Goal: Transaction & Acquisition: Subscribe to service/newsletter

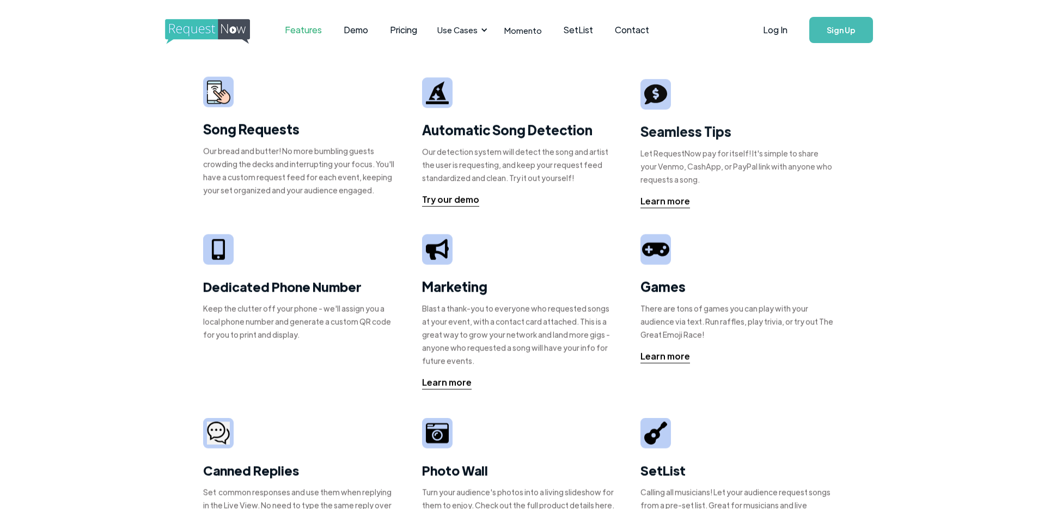
click at [95, 102] on div "Song Requests Our bread and butter! No more bumbling guests crowding the decks …" at bounding box center [519, 369] width 1038 height 618
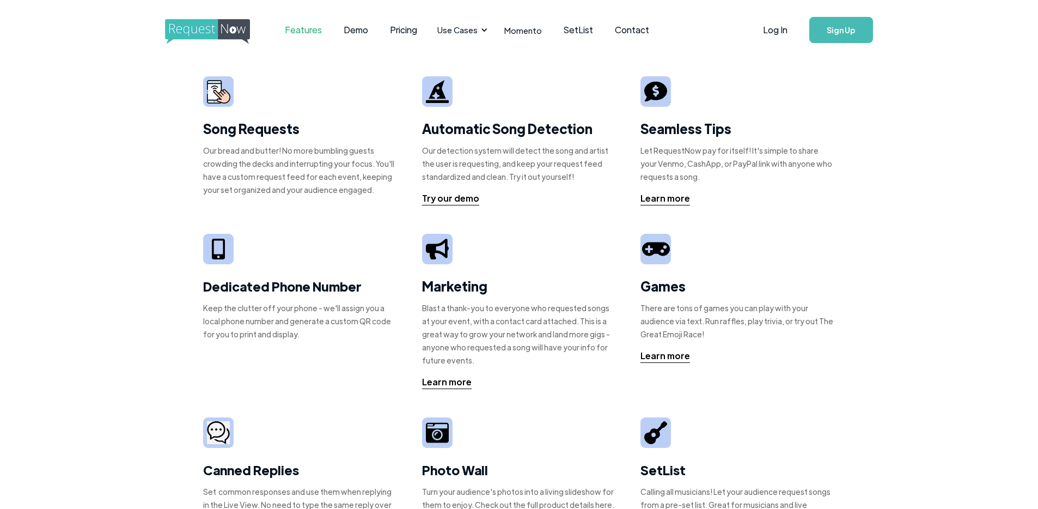
click at [224, 125] on strong "Song Requests" at bounding box center [251, 128] width 96 height 17
click at [220, 86] on img at bounding box center [218, 91] width 23 height 23
click at [401, 29] on link "Pricing" at bounding box center [403, 30] width 49 height 34
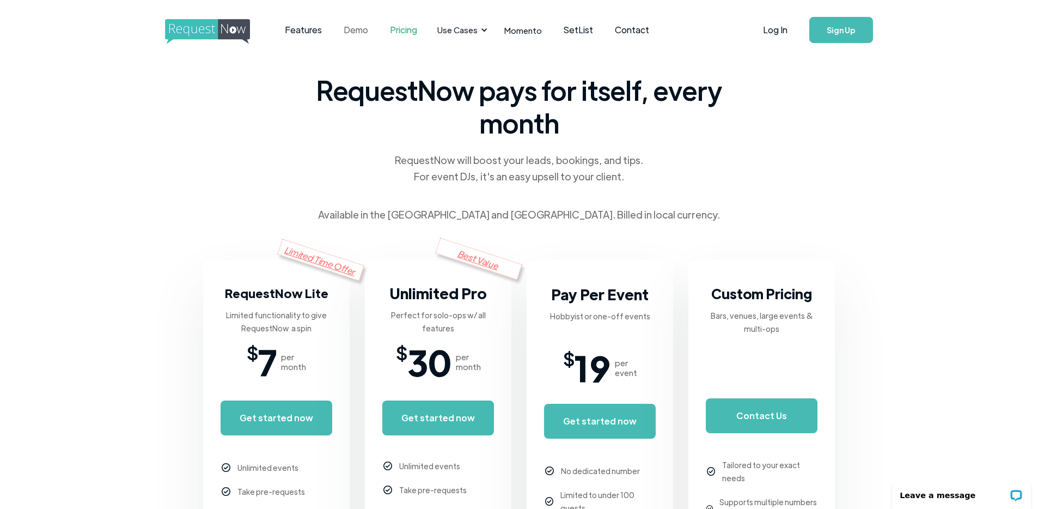
click at [353, 28] on link "Demo" at bounding box center [356, 30] width 46 height 34
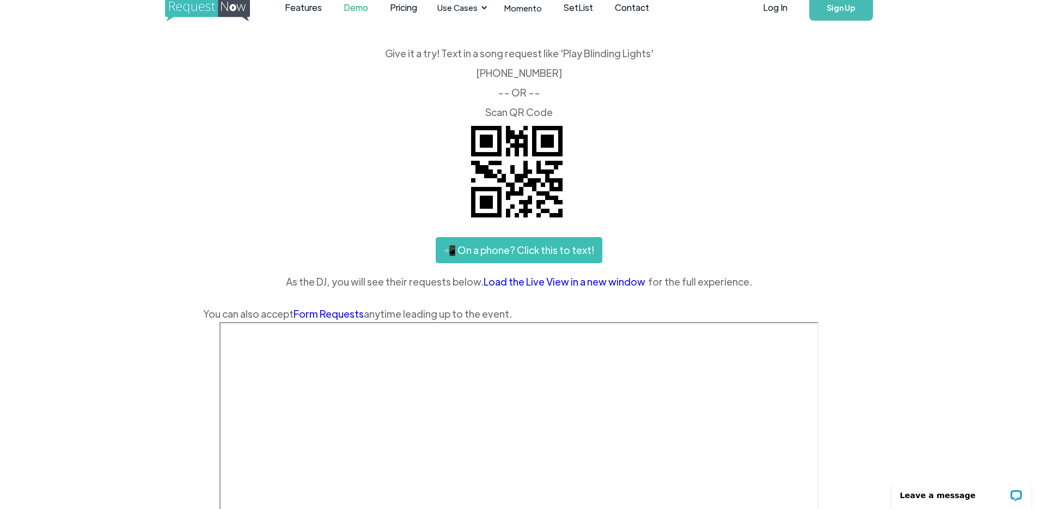
scroll to position [21, 0]
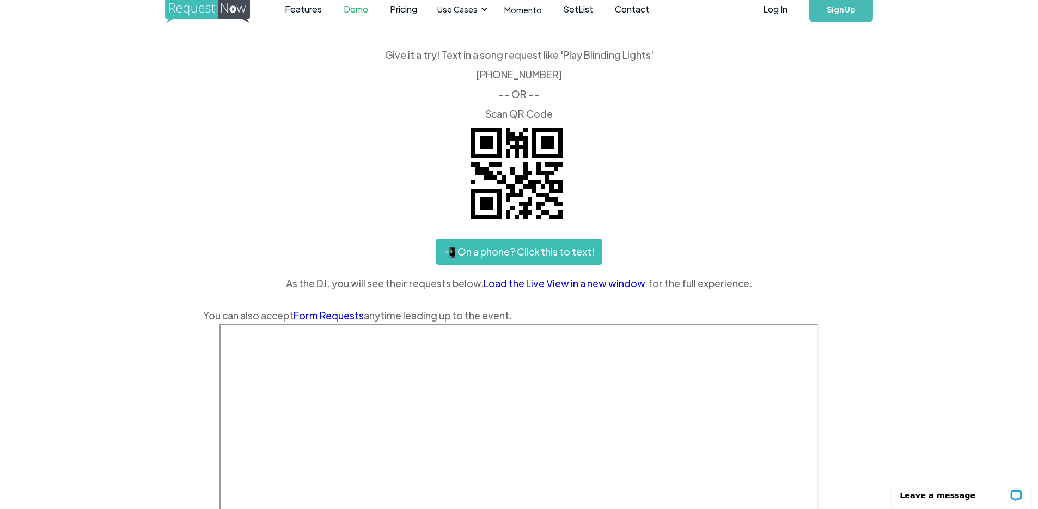
click at [516, 254] on link "📲 On a phone? Click this to text!" at bounding box center [519, 252] width 167 height 26
click at [305, 206] on div "Give it a try! Text in a song request like 'Play Blinding Lights' ‍ [PHONE_NUMB…" at bounding box center [519, 186] width 632 height 273
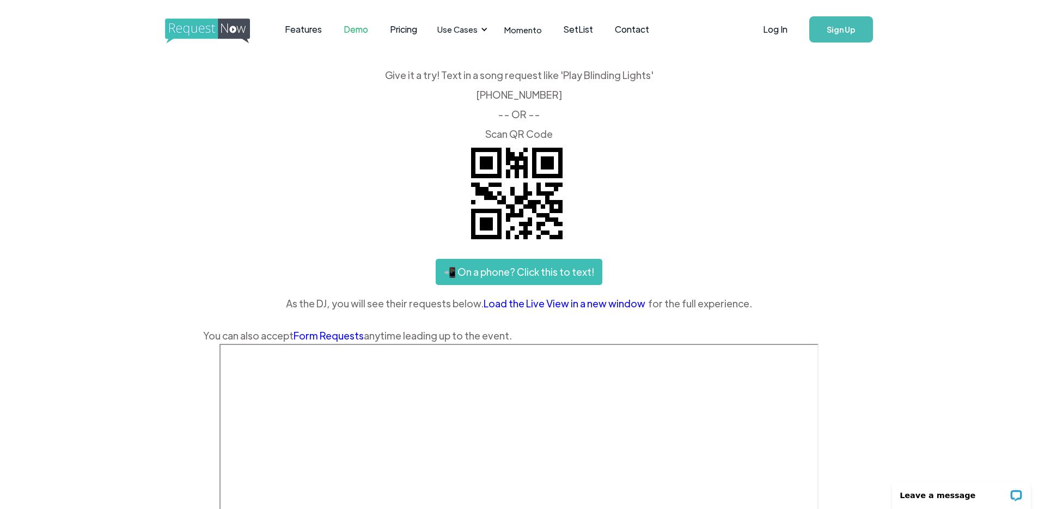
scroll to position [0, 0]
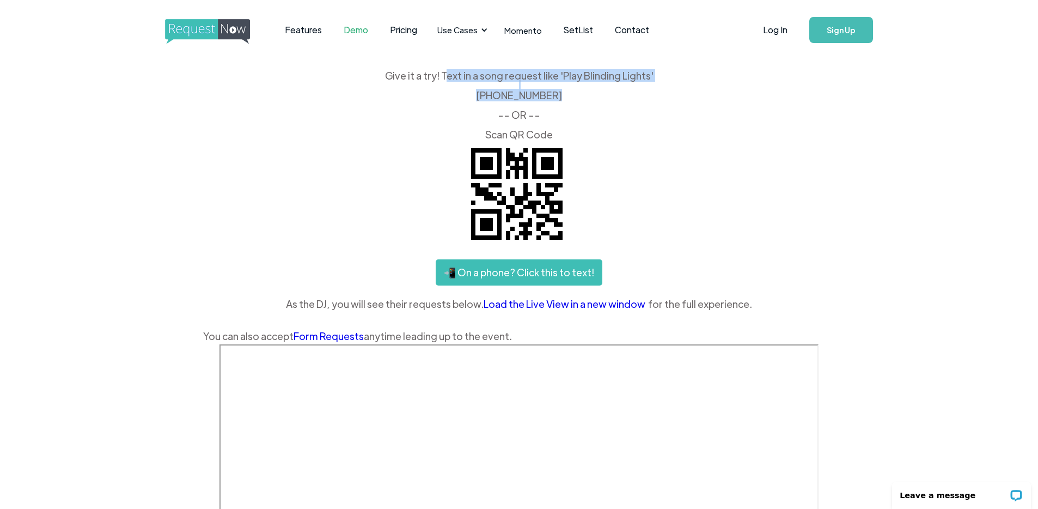
drag, startPoint x: 459, startPoint y: 76, endPoint x: 566, endPoint y: 93, distance: 108.1
click at [566, 93] on div "Give it a try! Text in a song request like 'Play Blinding Lights' ‍ [PHONE_NUMB…" at bounding box center [519, 105] width 632 height 69
click at [556, 108] on div "Give it a try! Text in a song request like 'Play Blinding Lights' ‍ [PHONE_NUMB…" at bounding box center [519, 105] width 632 height 69
click at [136, 112] on div "Features Demo Pricing Use Cases Wedding + Private Events Karaoke DJs Bar/Club &…" at bounding box center [519, 421] width 1038 height 842
click at [131, 112] on div "Features Demo Pricing Use Cases Wedding + Private Events Karaoke DJs Bar/Club &…" at bounding box center [519, 421] width 1038 height 842
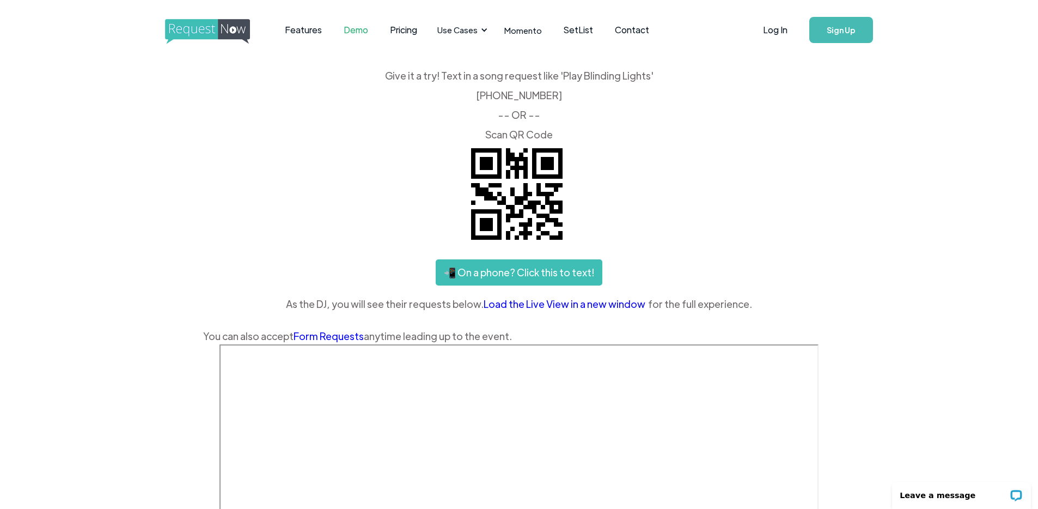
click at [993, 122] on div "Features Demo Pricing Use Cases Wedding + Private Events Karaoke DJs Bar/Club &…" at bounding box center [519, 421] width 1038 height 842
